Goal: Find specific page/section: Find specific page/section

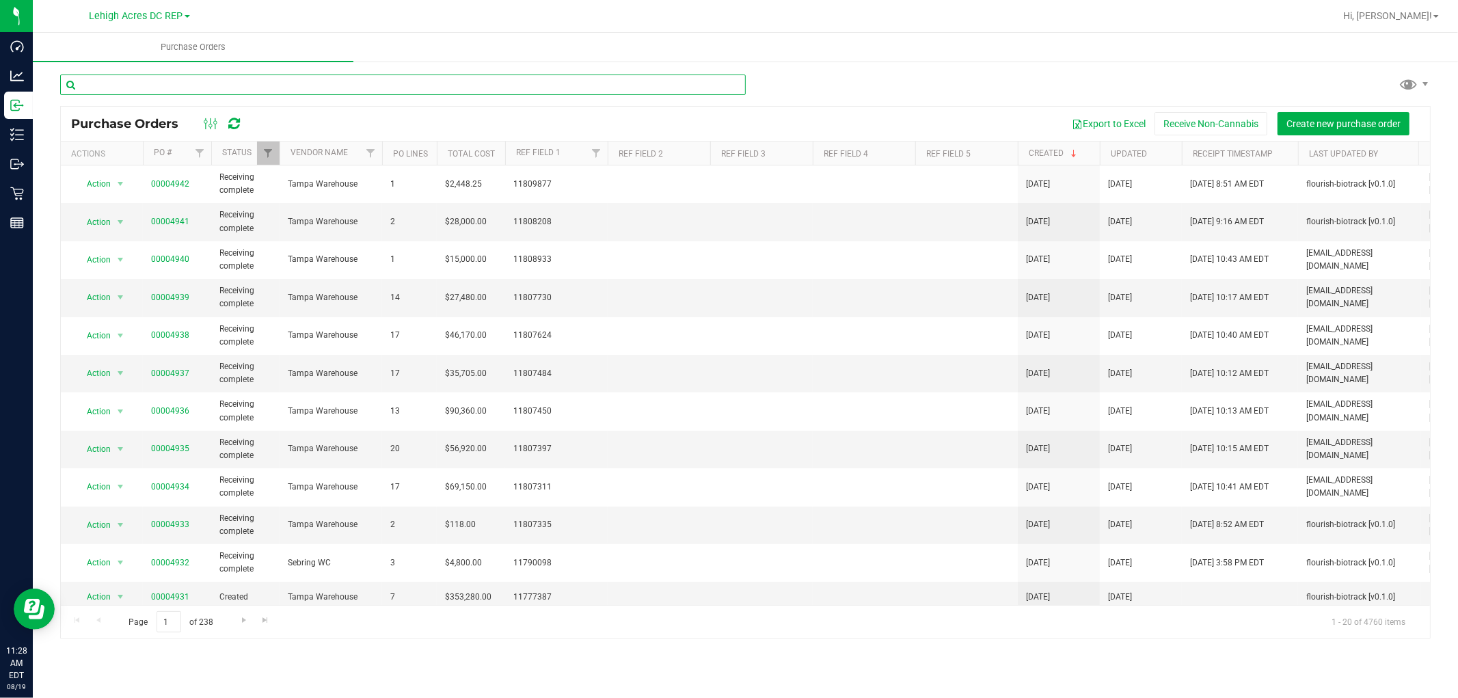
click at [141, 89] on input "text" at bounding box center [403, 85] width 686 height 21
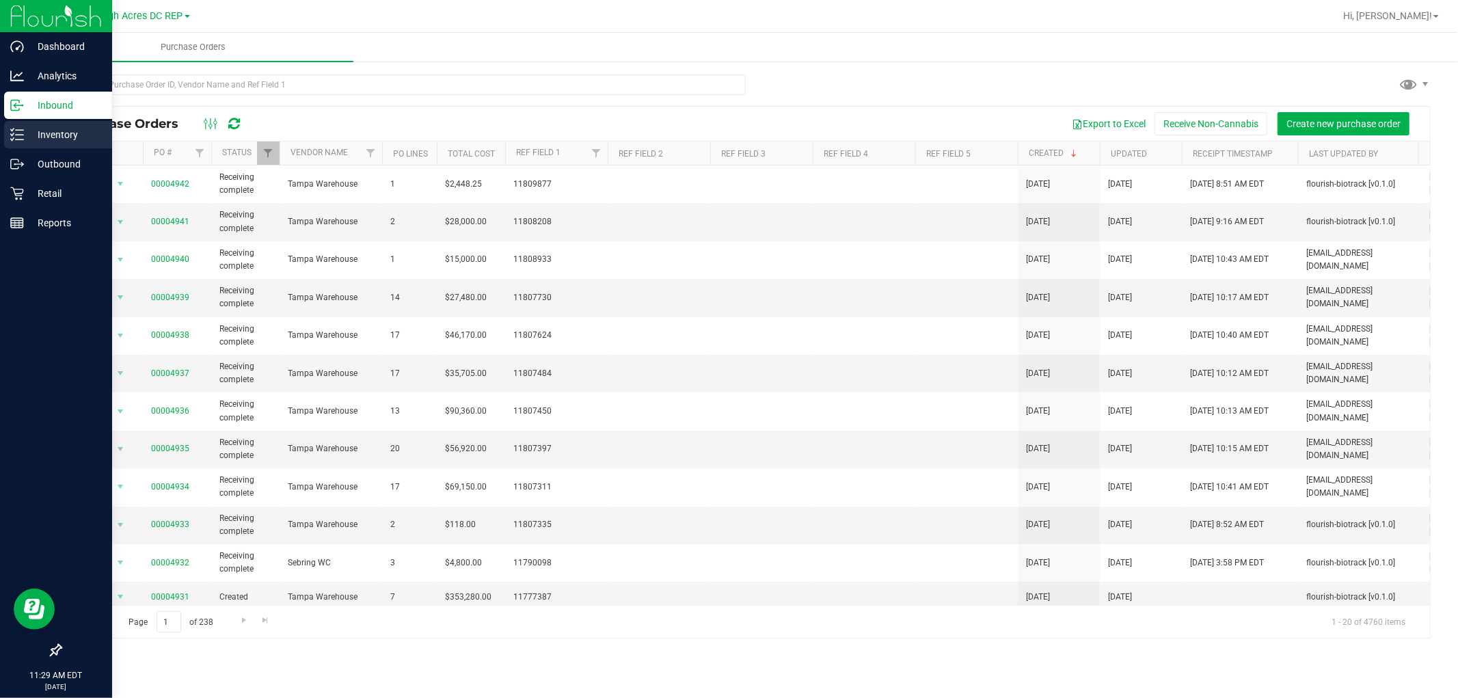
click at [58, 126] on p "Inventory" at bounding box center [65, 134] width 82 height 16
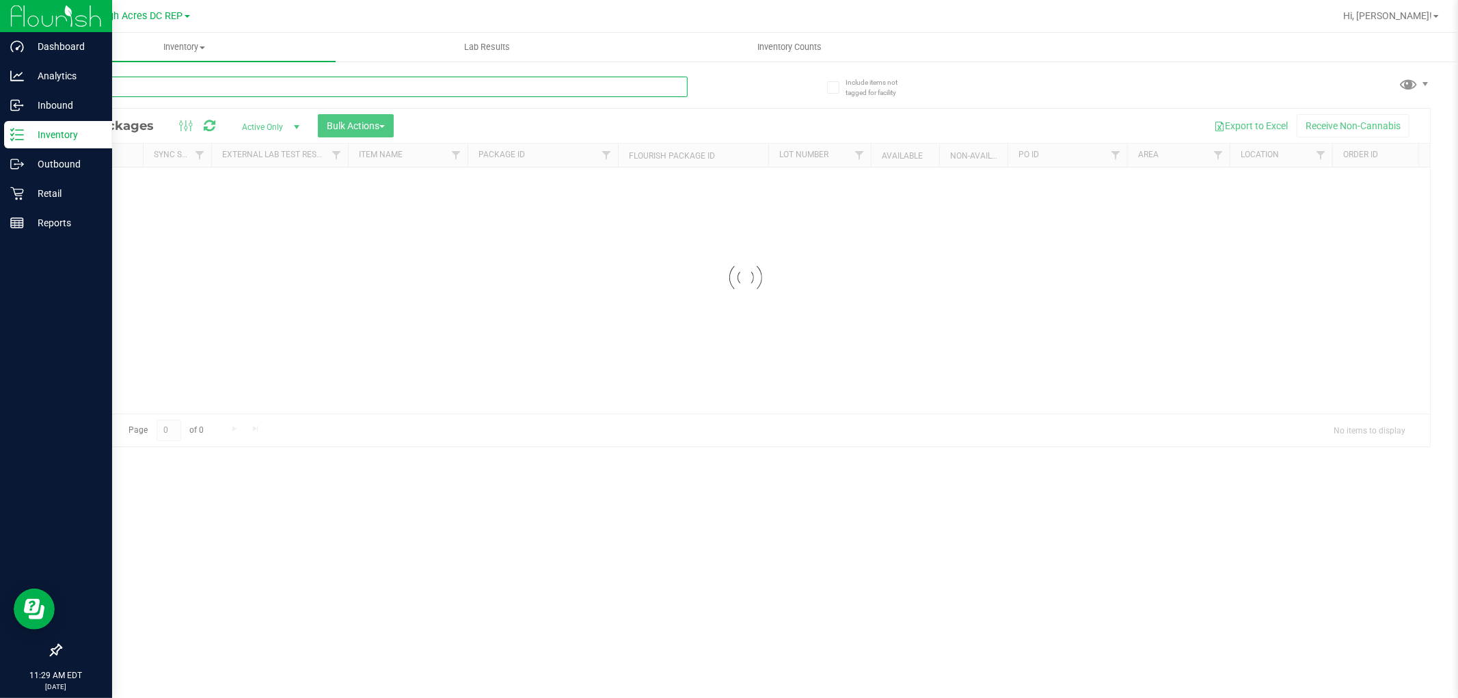
click at [265, 88] on input "text" at bounding box center [374, 87] width 628 height 21
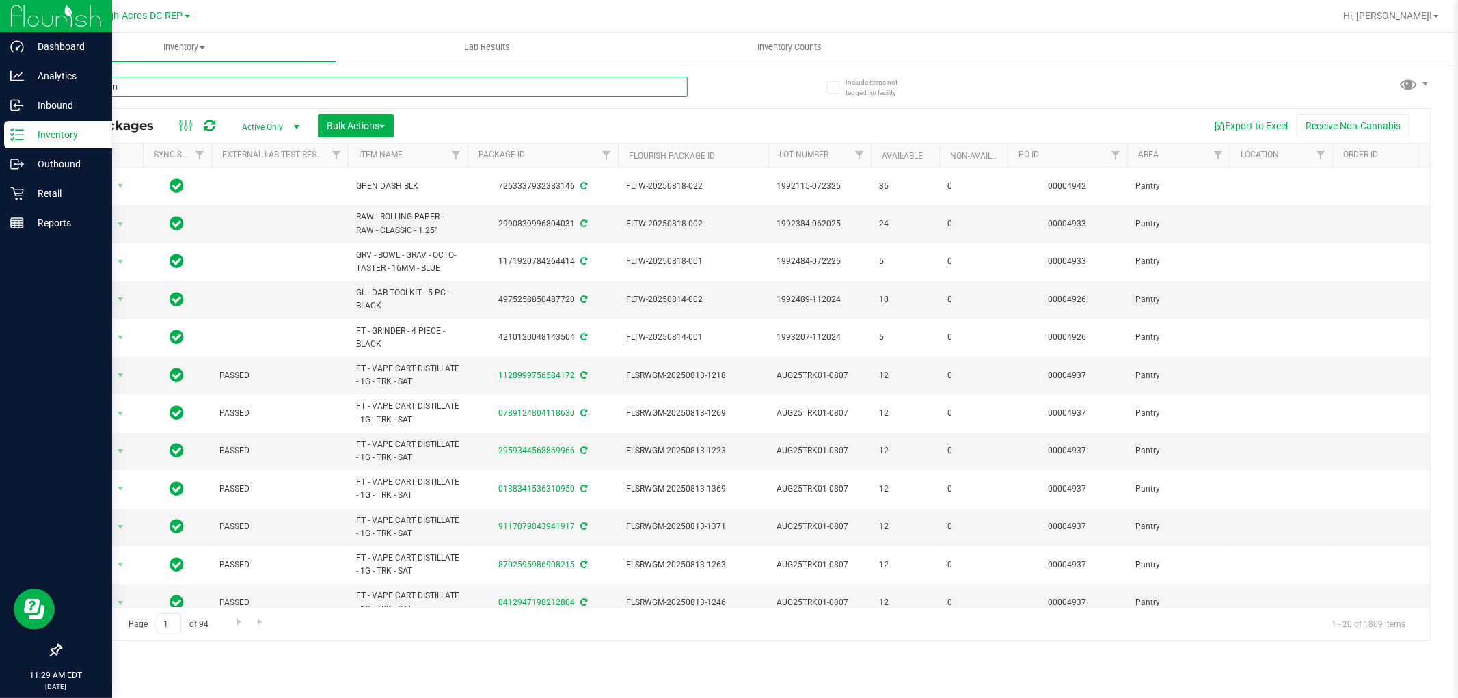
type input "hash coin"
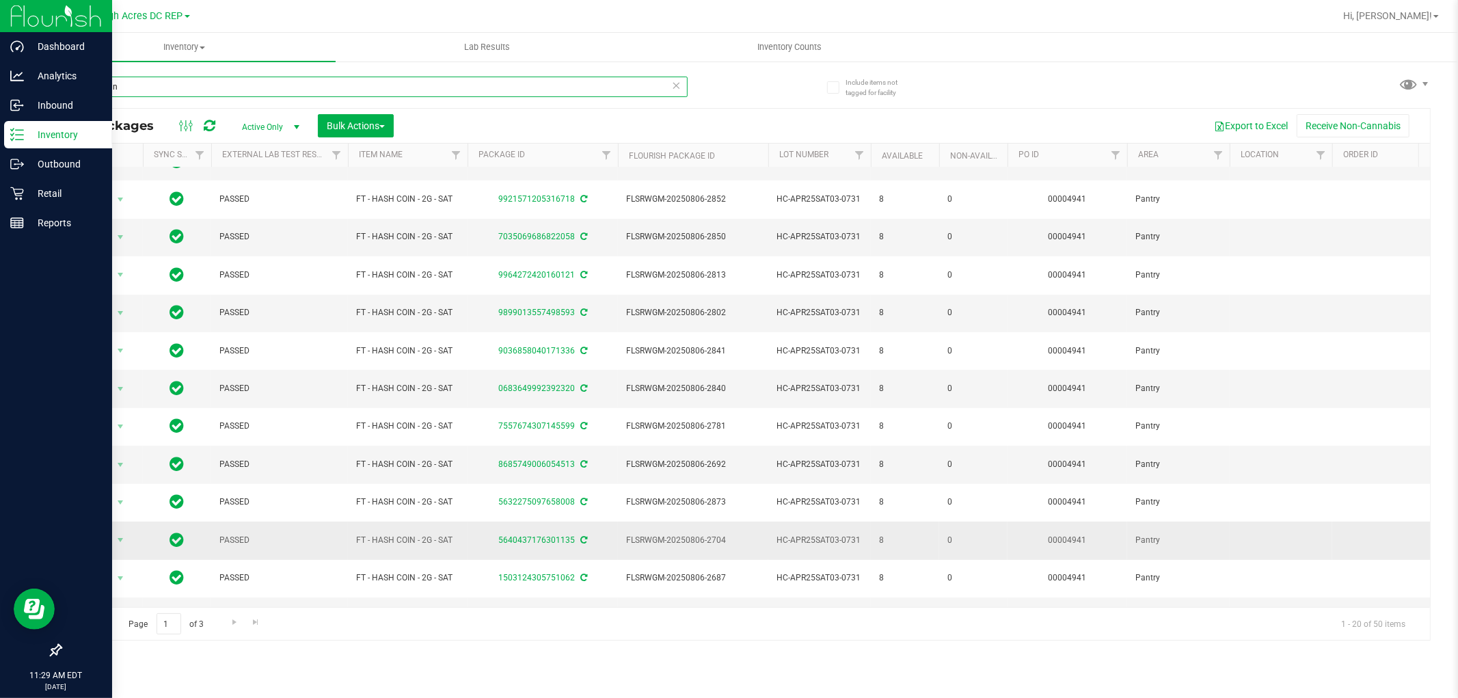
scroll to position [330, 0]
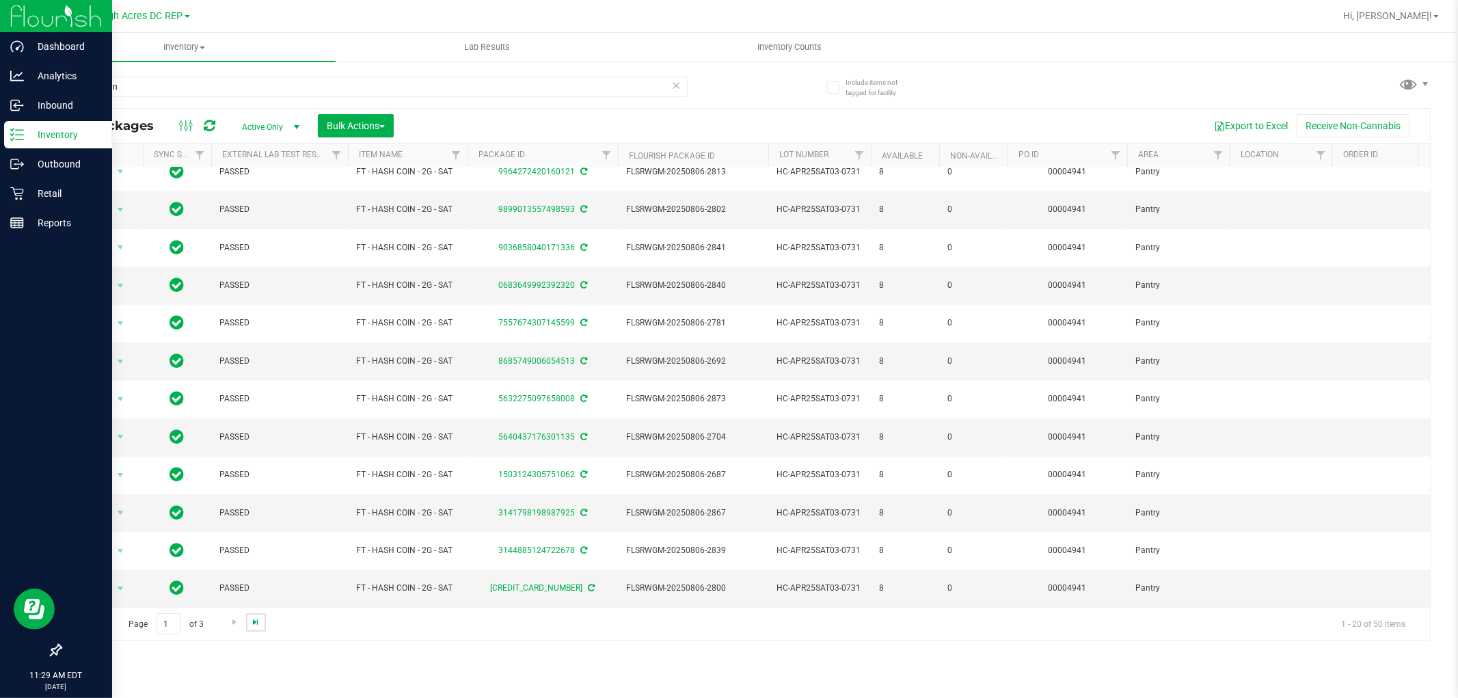
click at [254, 622] on span "Go to the last page" at bounding box center [255, 622] width 11 height 11
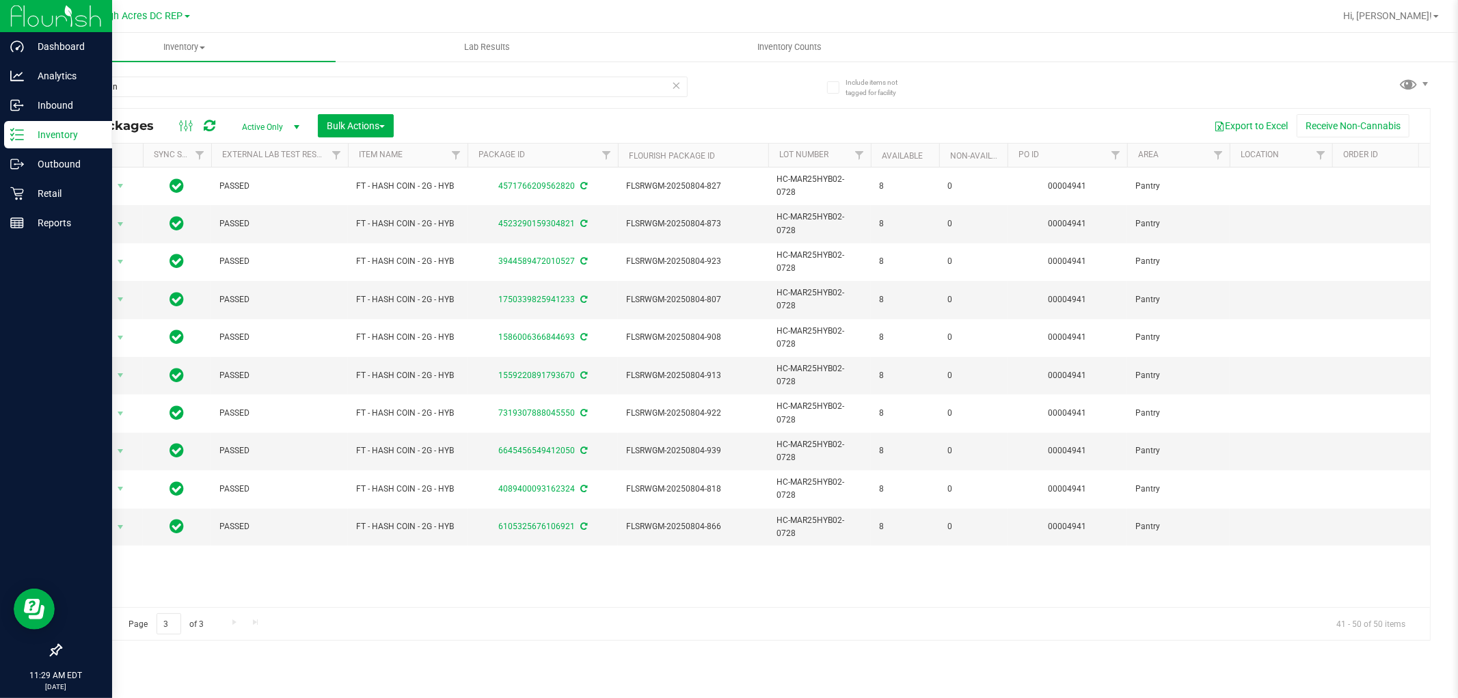
click at [104, 619] on link "Go to the previous page" at bounding box center [98, 622] width 20 height 18
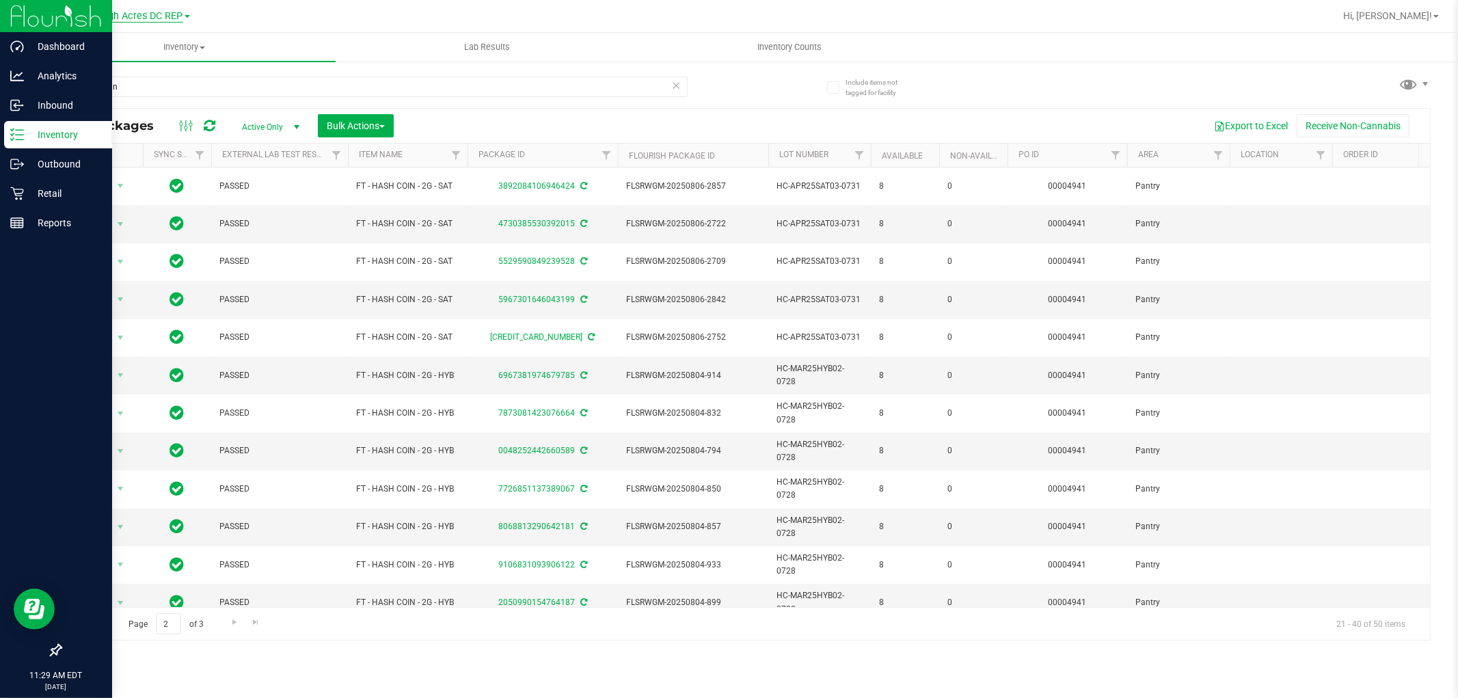
click at [170, 12] on span "Lehigh Acres DC REP" at bounding box center [137, 16] width 94 height 12
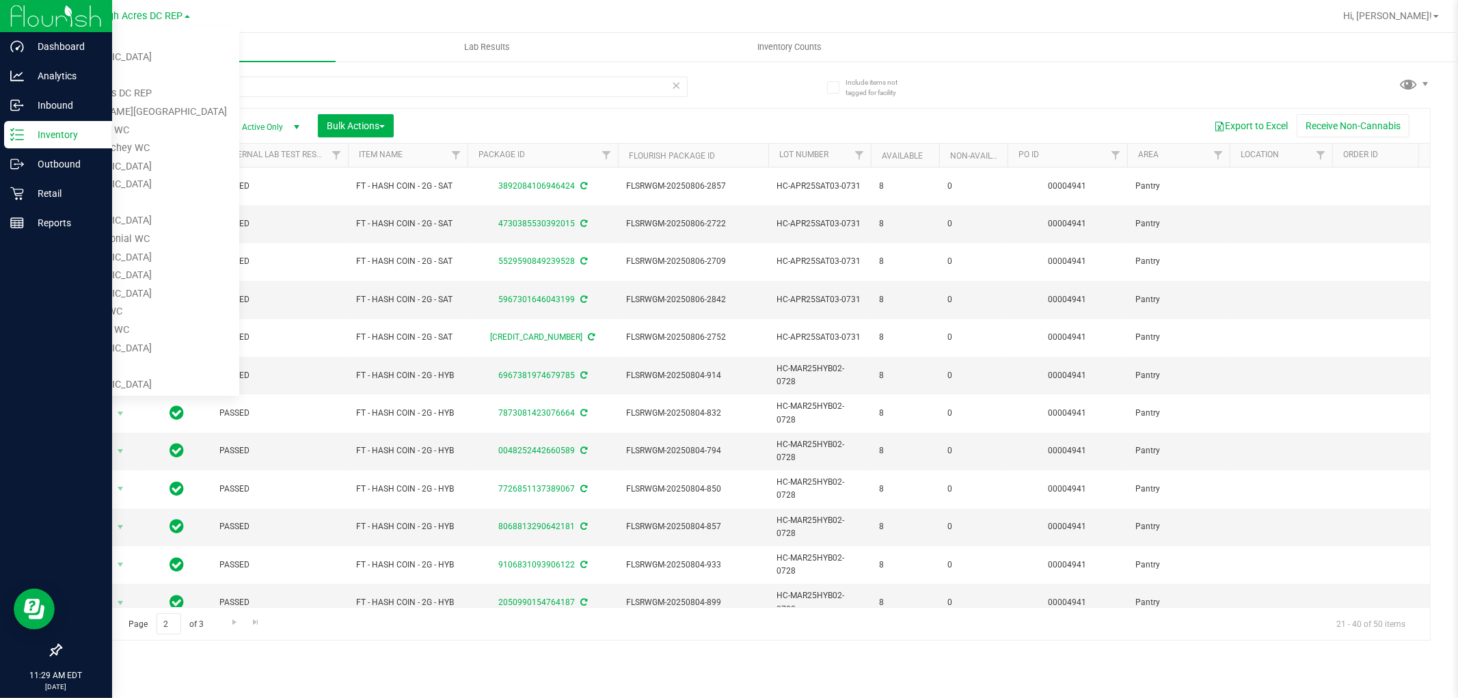
scroll to position [453, 0]
click at [171, 295] on link "Tampa Warehouse" at bounding box center [140, 304] width 200 height 18
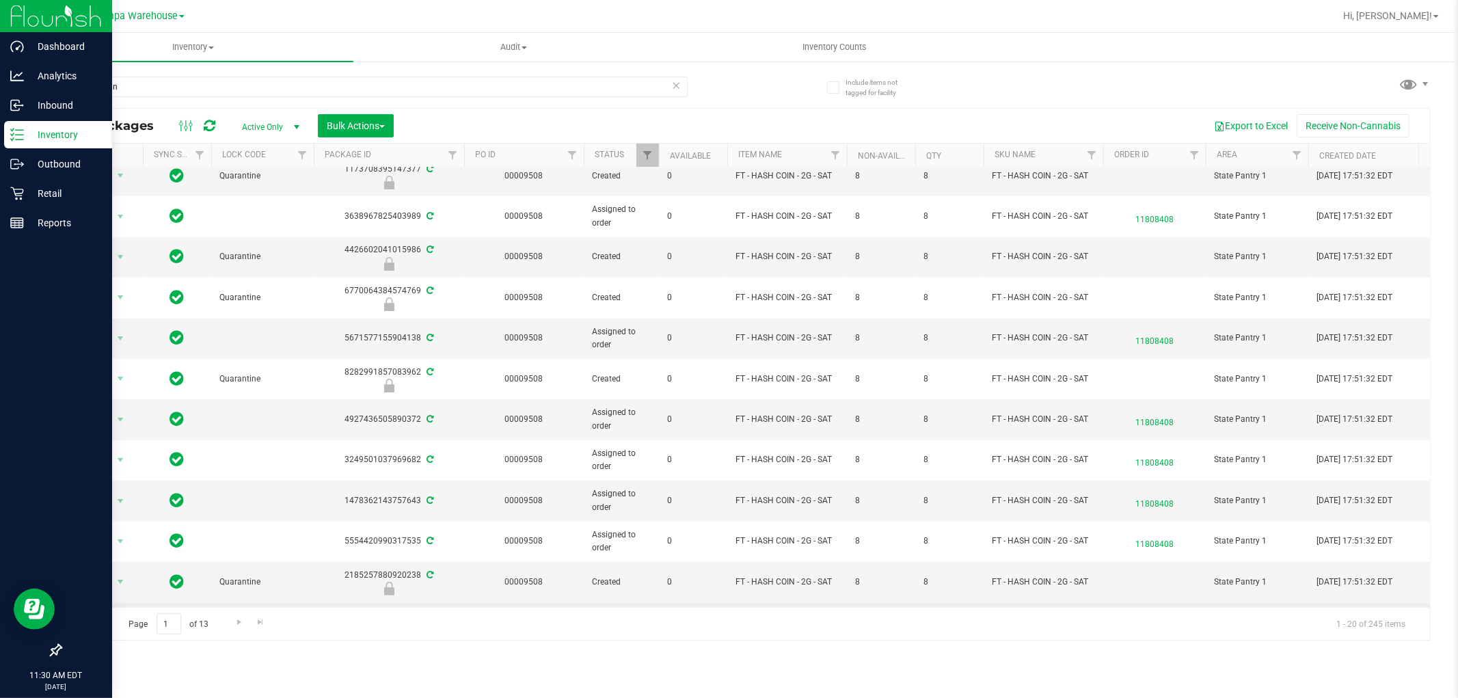
scroll to position [384, 0]
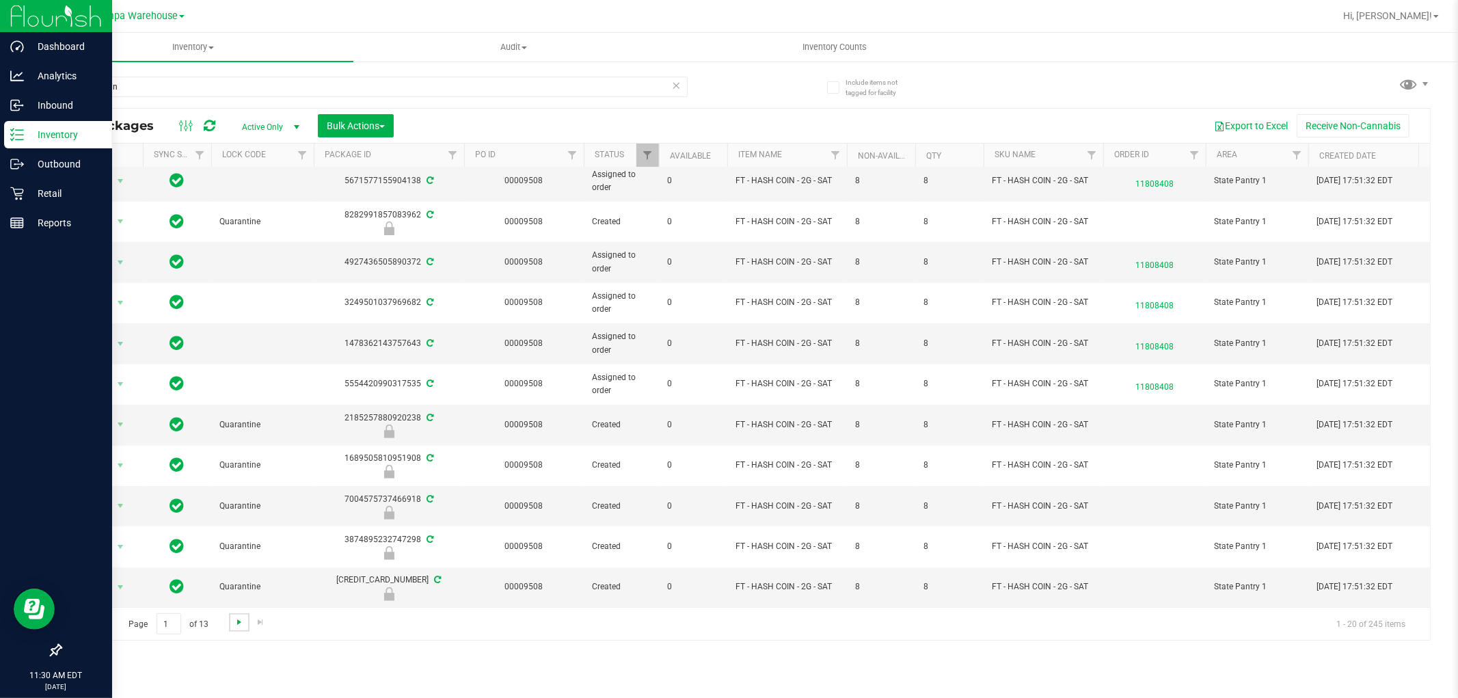
click at [238, 621] on span "Go to the next page" at bounding box center [239, 622] width 11 height 11
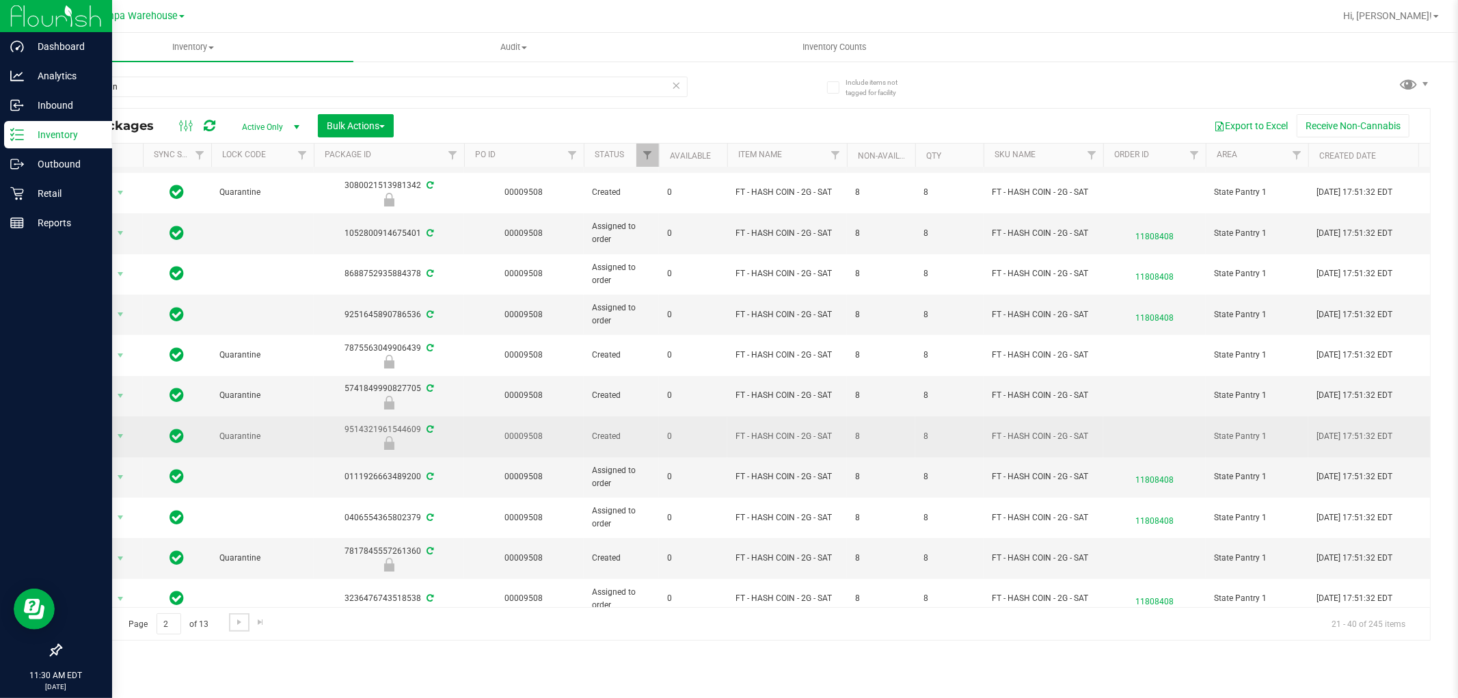
scroll to position [384, 0]
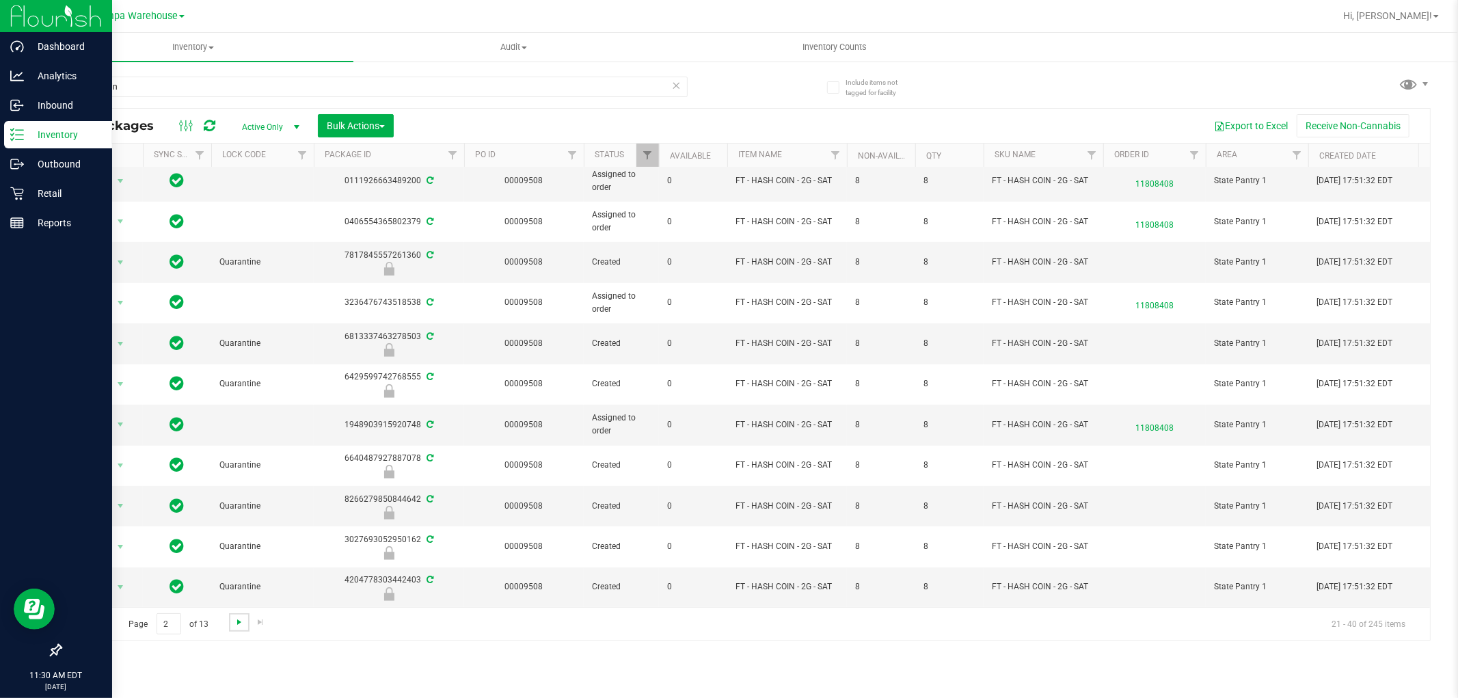
click at [236, 619] on span "Go to the next page" at bounding box center [239, 622] width 11 height 11
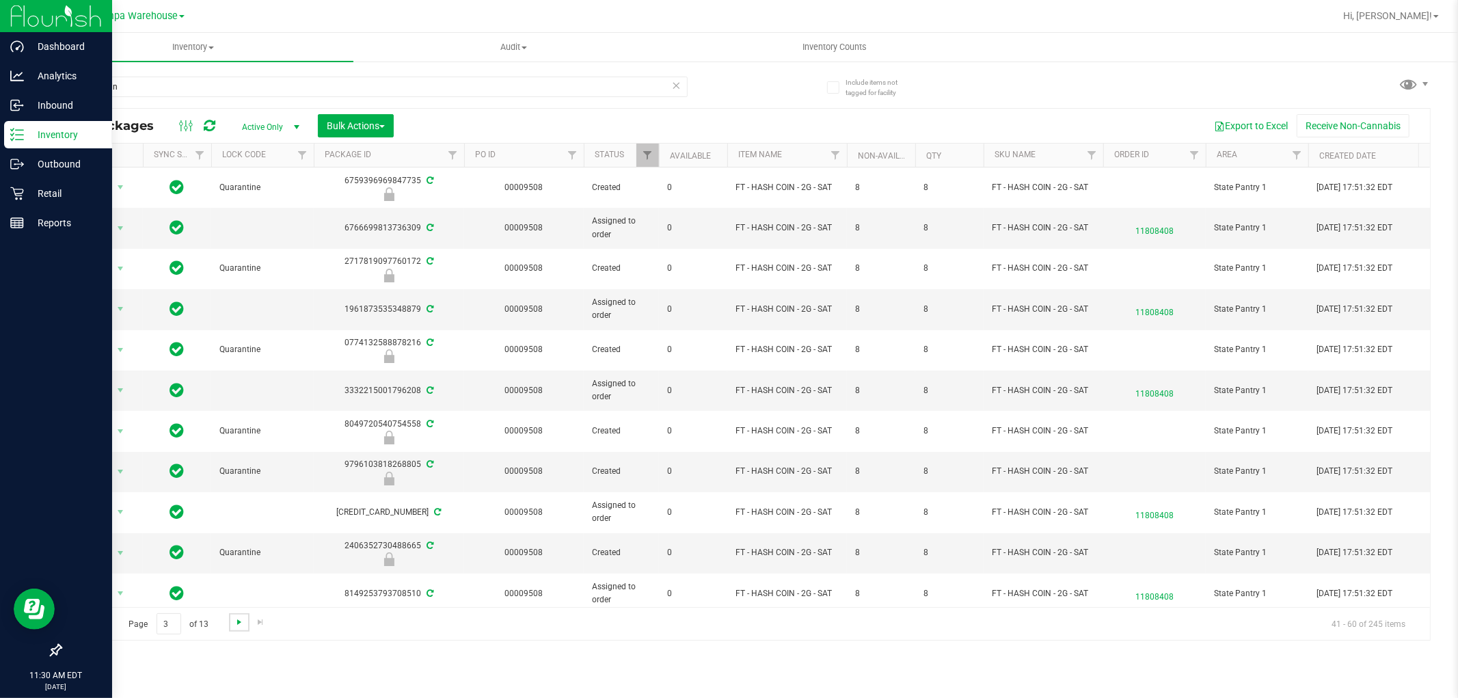
click at [236, 619] on span "Go to the next page" at bounding box center [239, 622] width 11 height 11
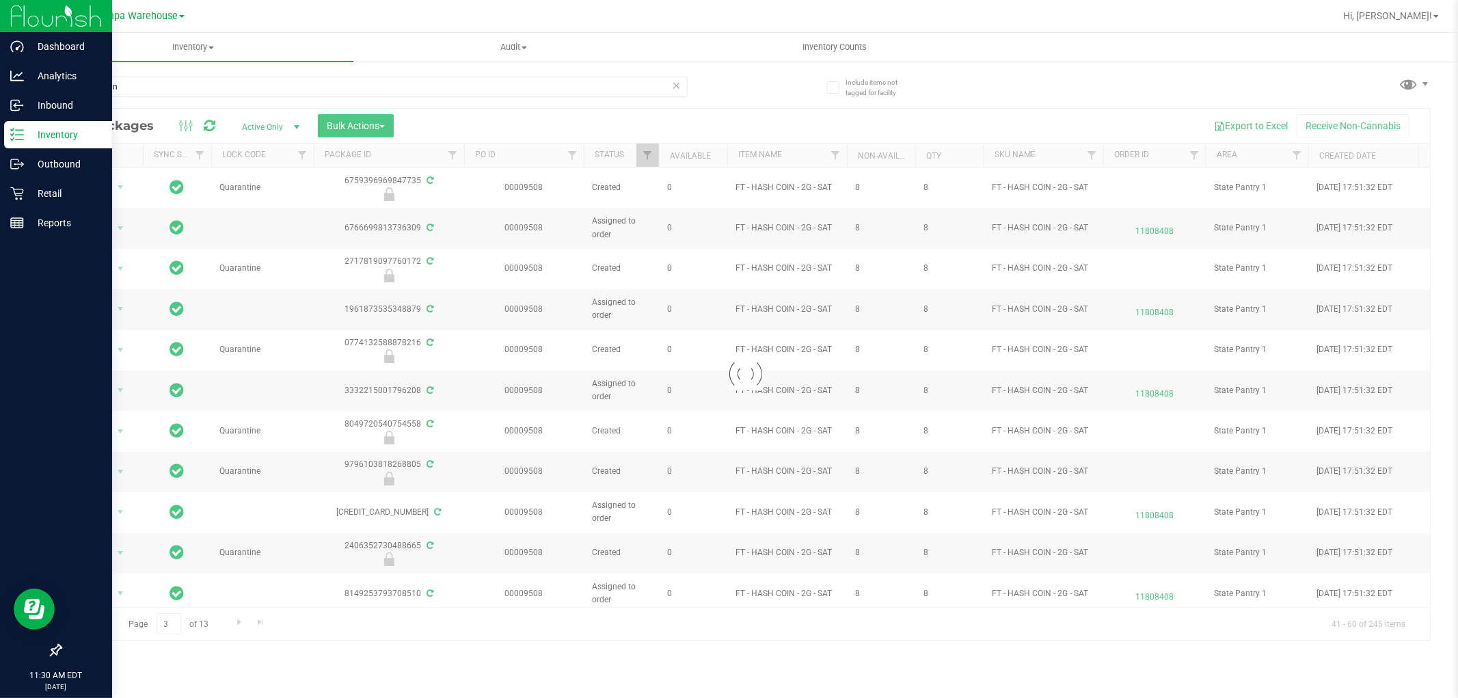
click at [243, 622] on div at bounding box center [745, 374] width 1369 height 531
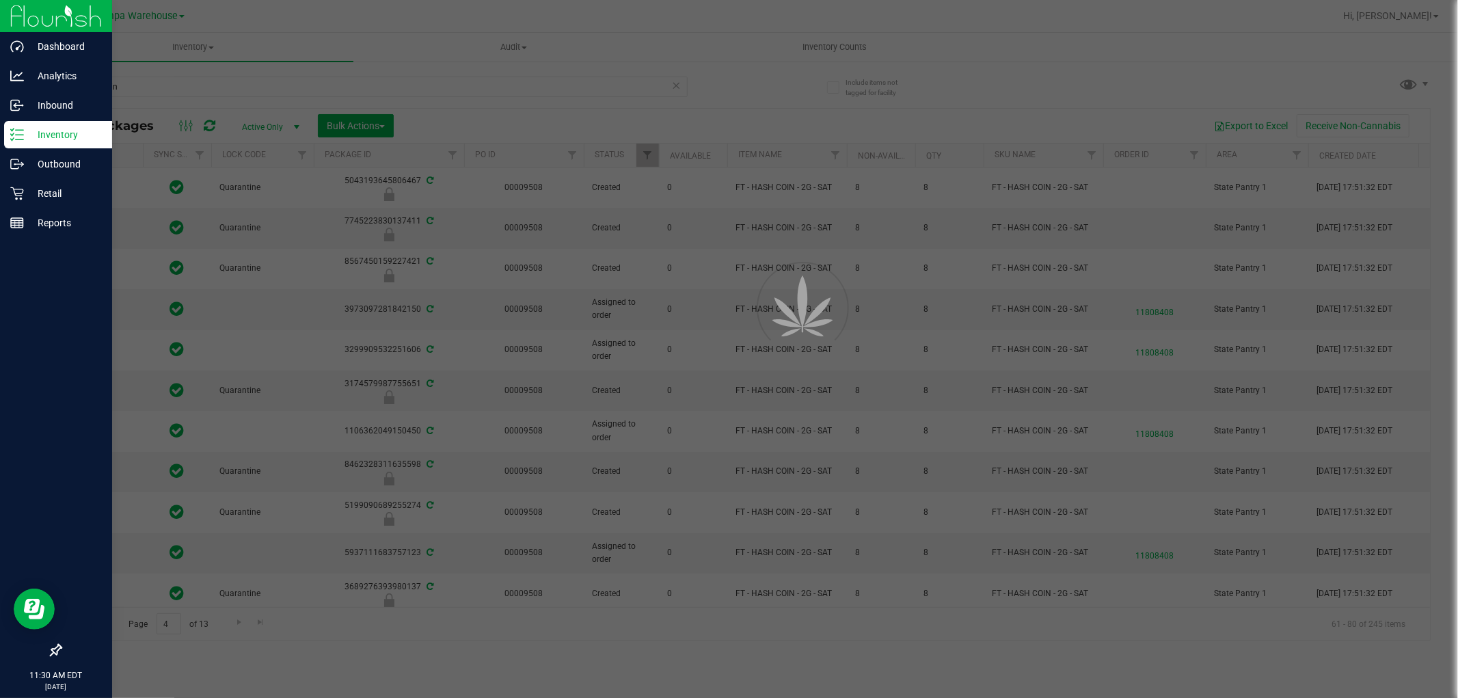
click at [236, 624] on div at bounding box center [729, 349] width 1458 height 698
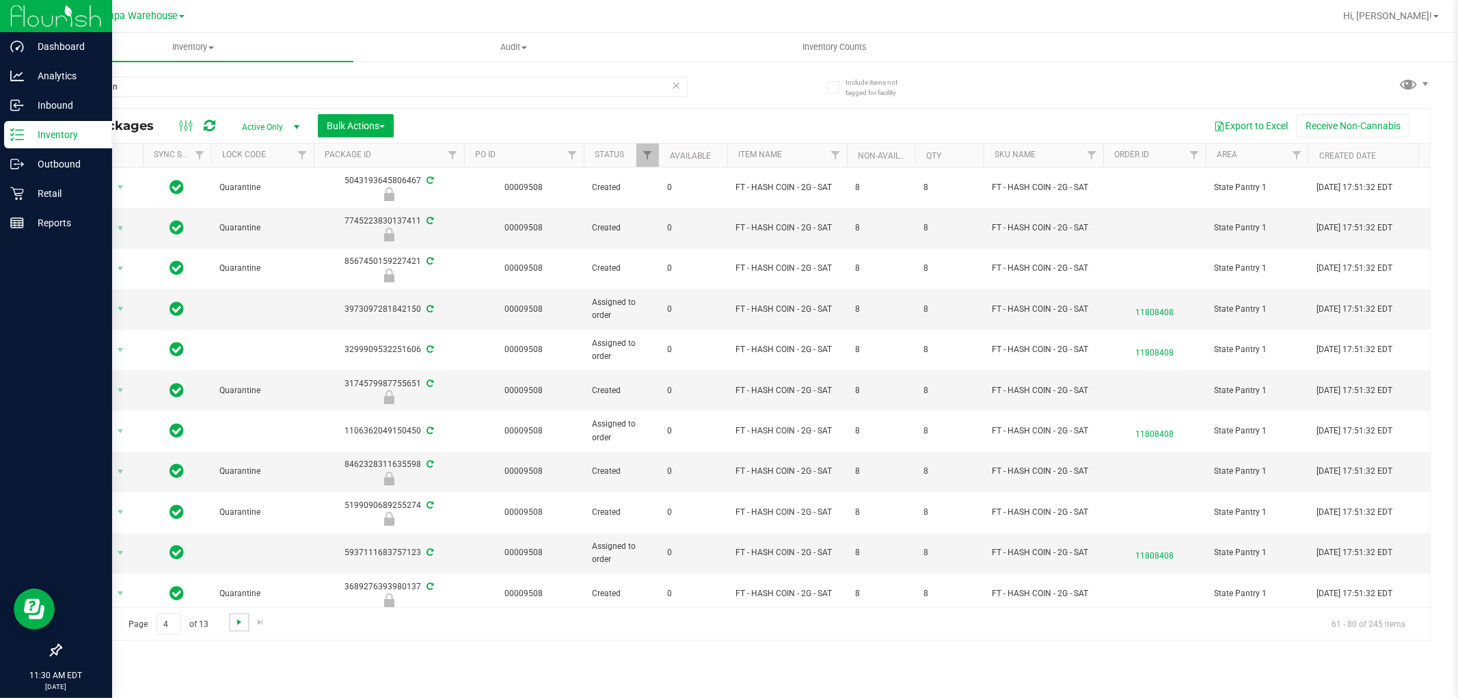
click at [236, 624] on span "Go to the next page" at bounding box center [239, 622] width 11 height 11
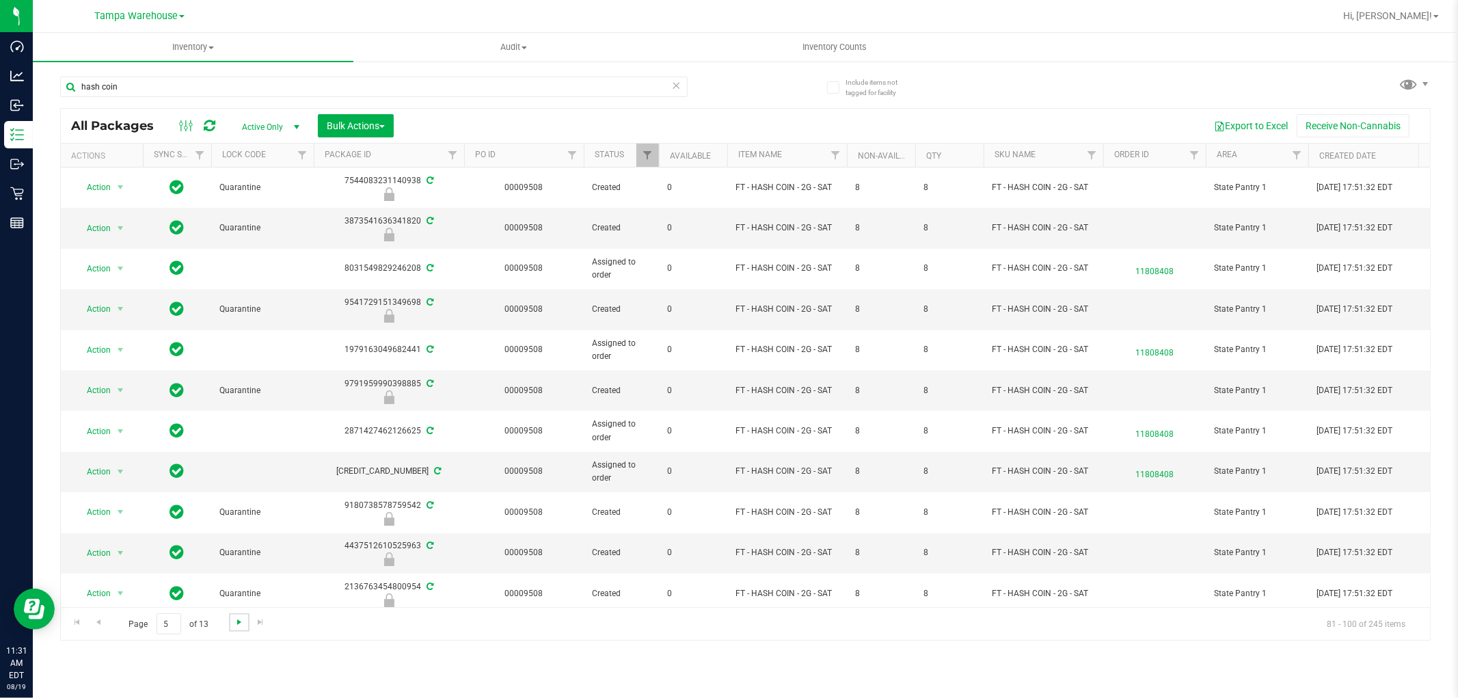
click at [234, 620] on span "Go to the next page" at bounding box center [239, 622] width 11 height 11
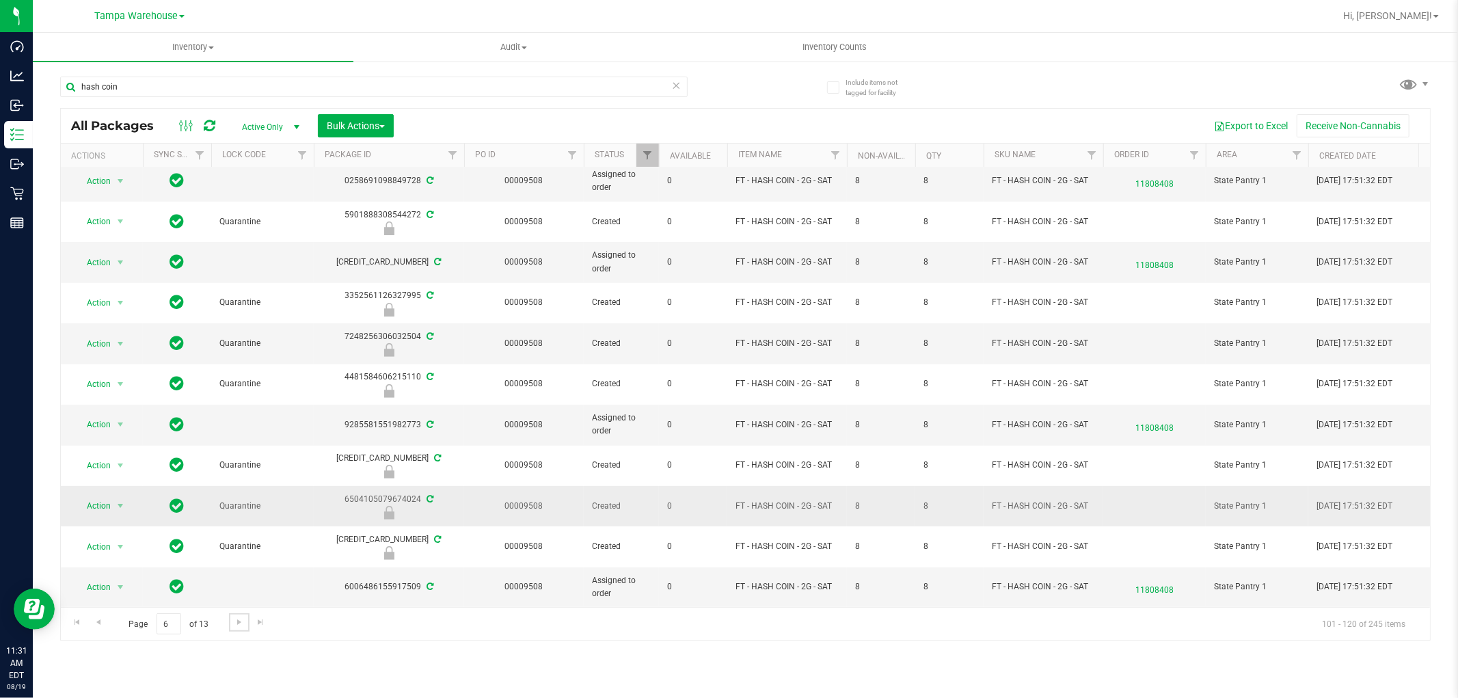
scroll to position [384, 0]
click at [236, 627] on span "Go to the next page" at bounding box center [239, 622] width 11 height 11
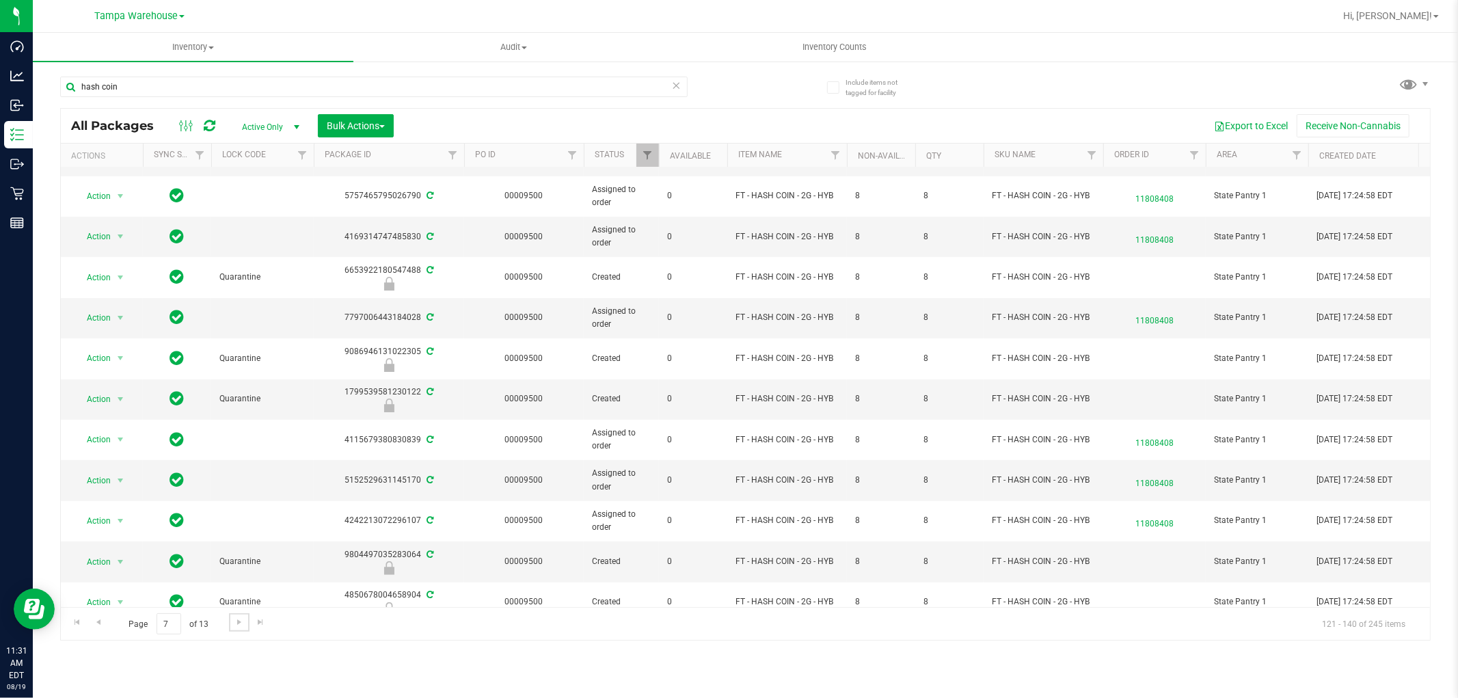
scroll to position [379, 0]
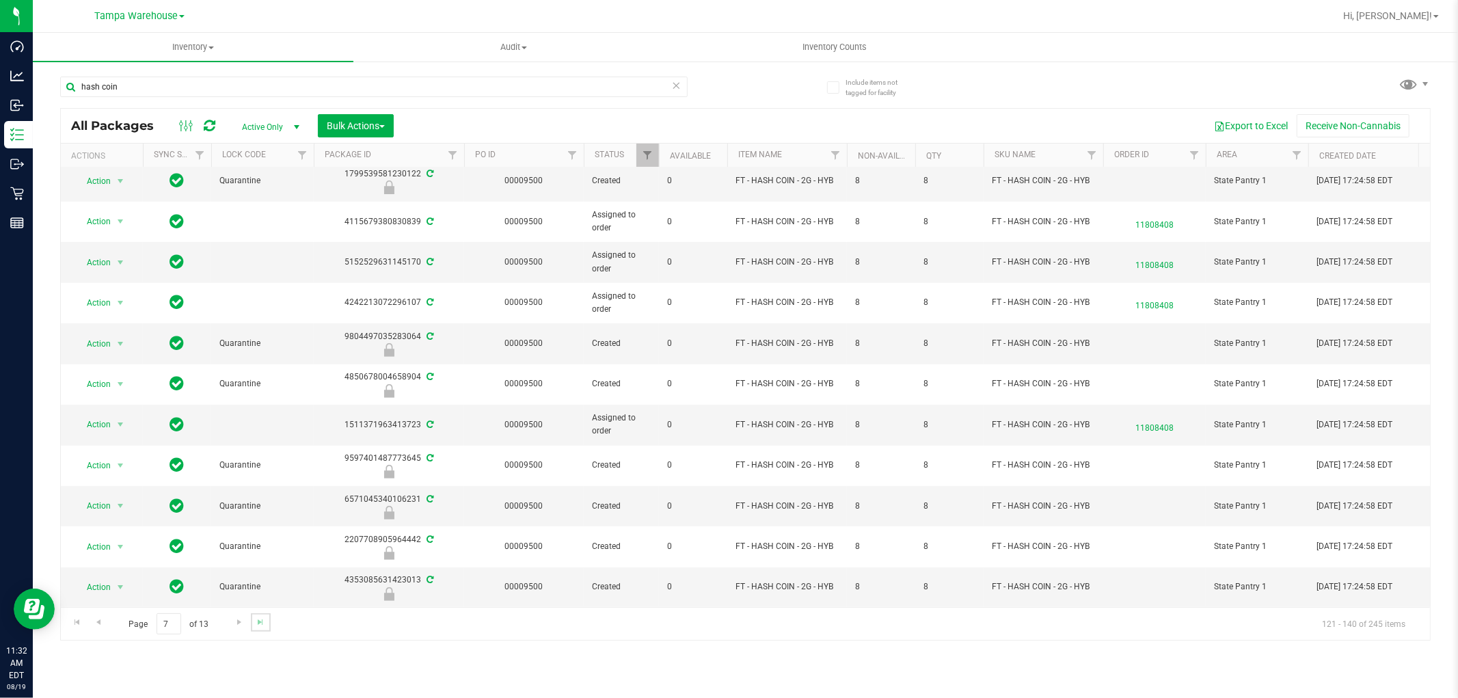
click at [269, 617] on link "Go to the last page" at bounding box center [261, 622] width 20 height 18
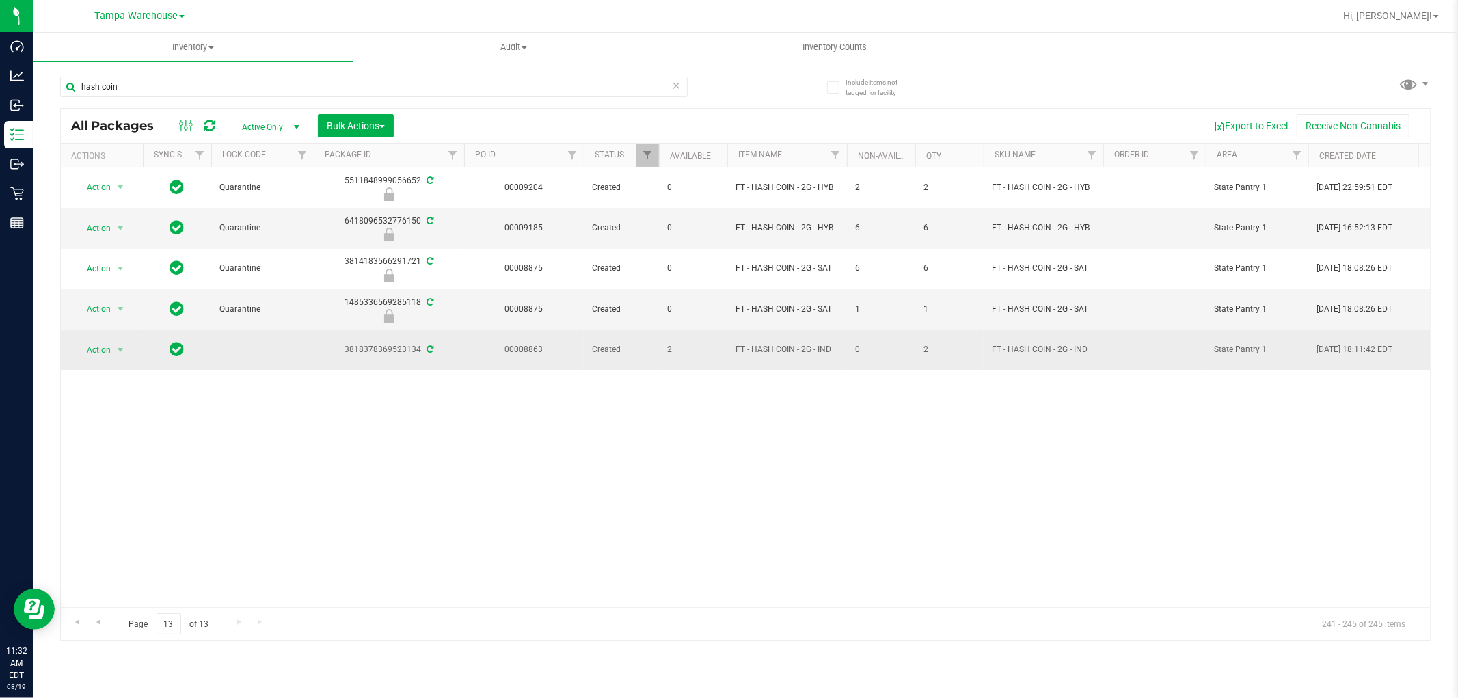
click at [841, 340] on td "FT - HASH COIN - 2G - IND" at bounding box center [787, 350] width 120 height 40
drag, startPoint x: 846, startPoint y: 349, endPoint x: 739, endPoint y: 360, distance: 107.2
click at [739, 360] on td "FT - HASH COIN - 2G - IND" at bounding box center [787, 350] width 120 height 40
copy span "FT - HASH COIN - 2G - IND"
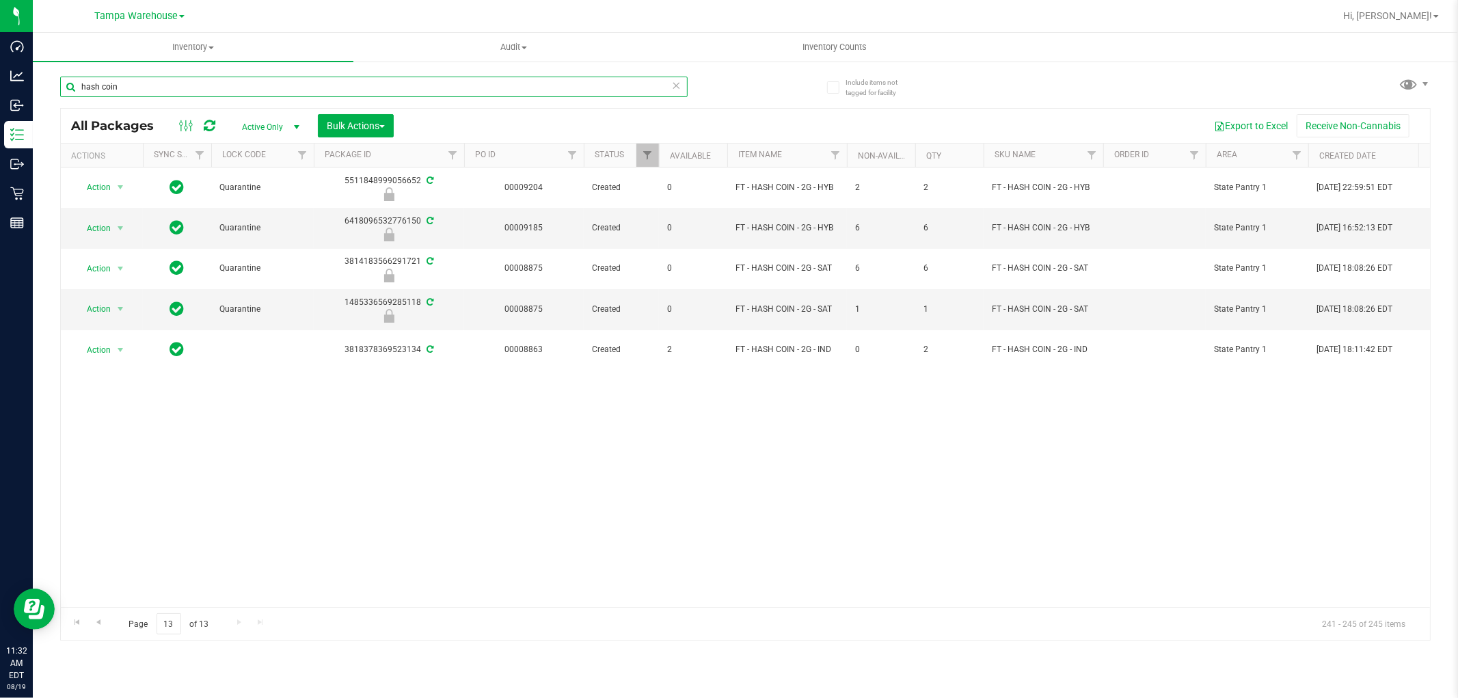
click at [215, 79] on input "hash coin" at bounding box center [374, 87] width 628 height 21
type input "h"
paste input "FT - HASH COIN - 2G - IND"
type input "FT - HASH COIN - 2G - IND"
